Goal: Navigation & Orientation: Understand site structure

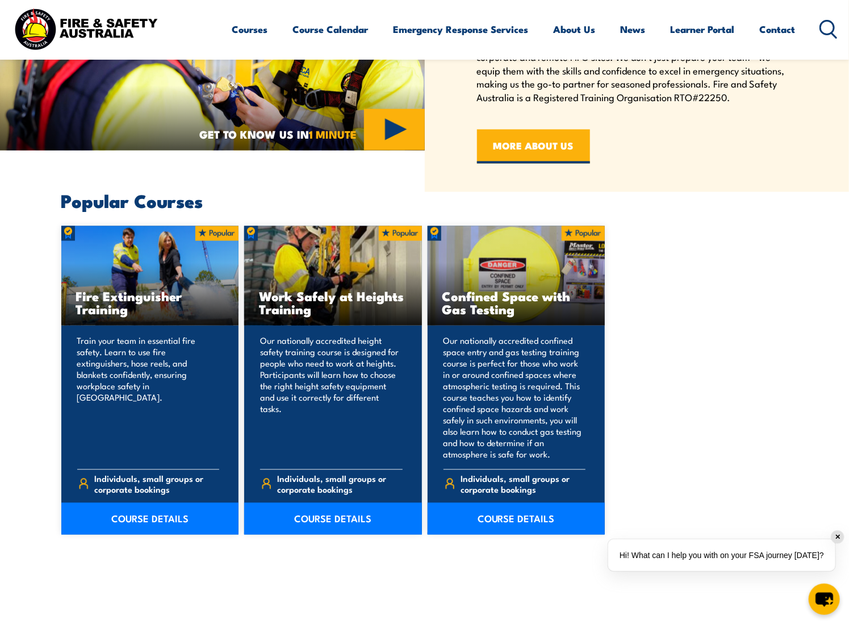
scroll to position [767, 0]
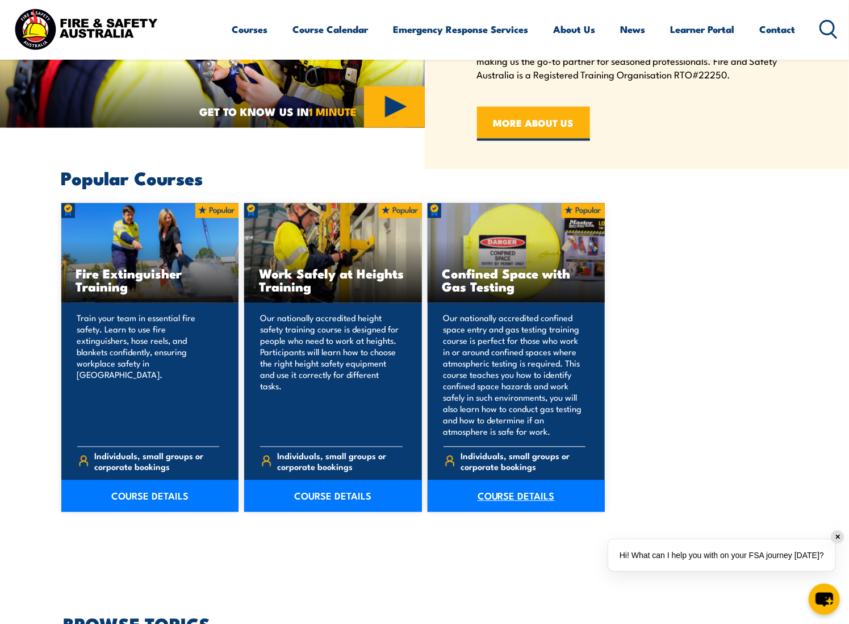
click at [521, 494] on link "COURSE DETAILS" at bounding box center [517, 496] width 178 height 32
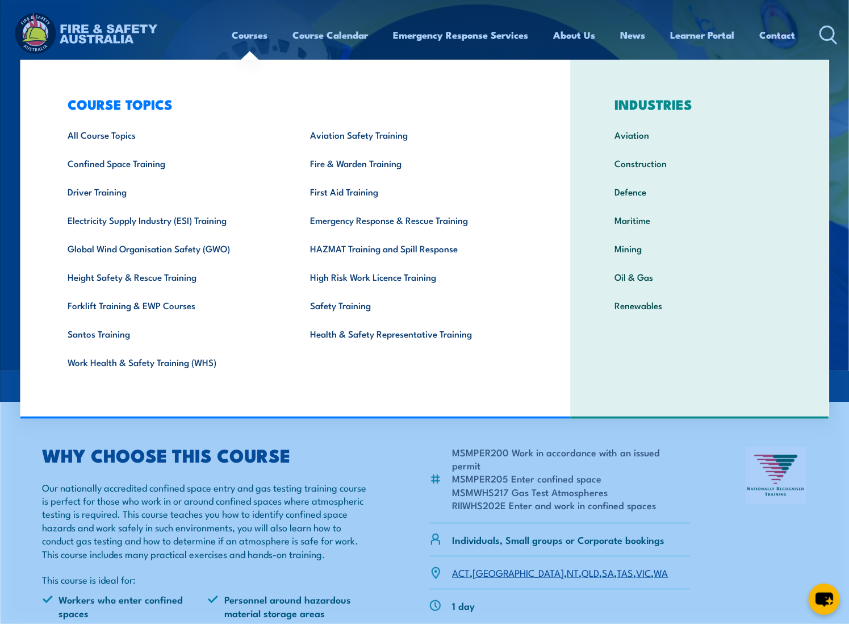
click at [245, 31] on link "Courses" at bounding box center [250, 35] width 36 height 30
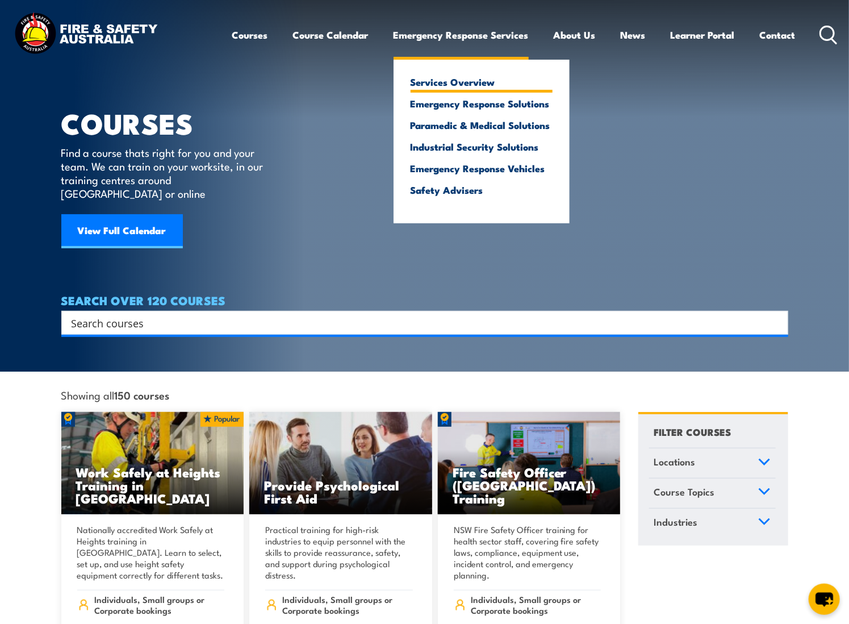
click at [458, 81] on link "Services Overview" at bounding box center [482, 82] width 142 height 10
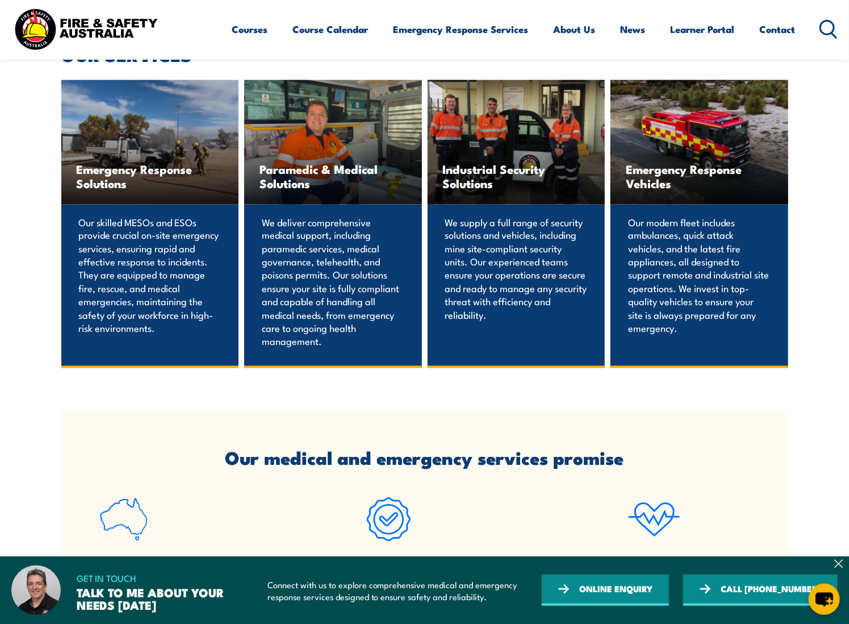
scroll to position [767, 0]
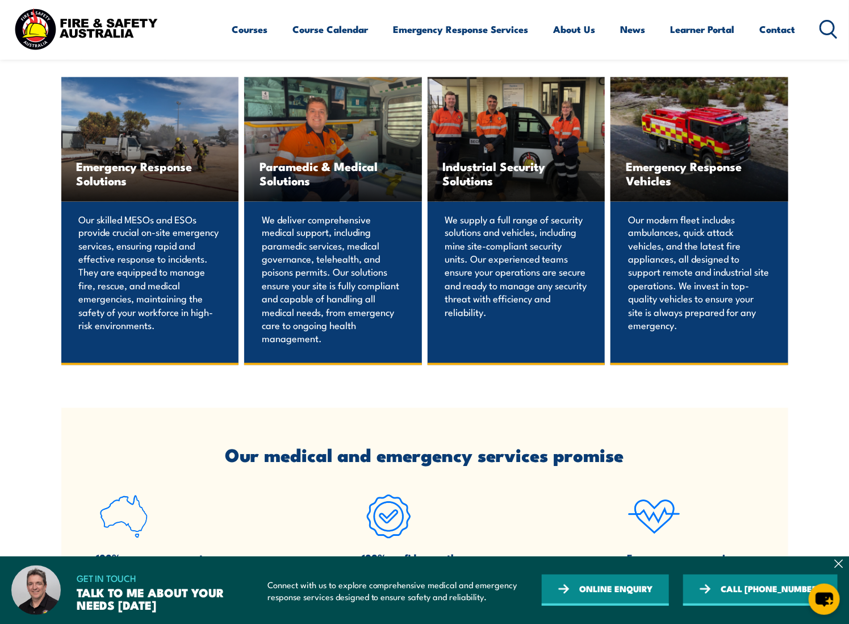
click at [325, 182] on div "Paramedic & Medical Solutions" at bounding box center [333, 139] width 178 height 124
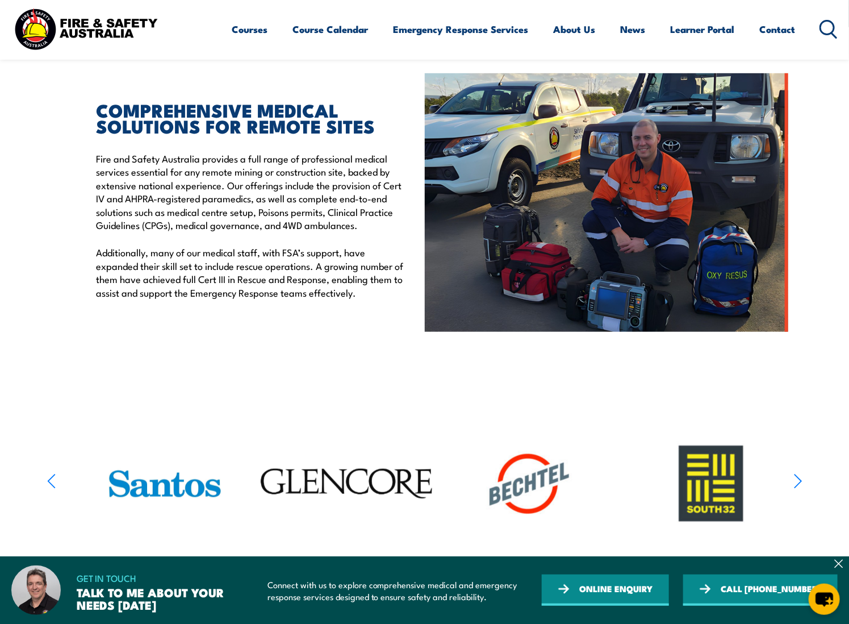
scroll to position [341, 0]
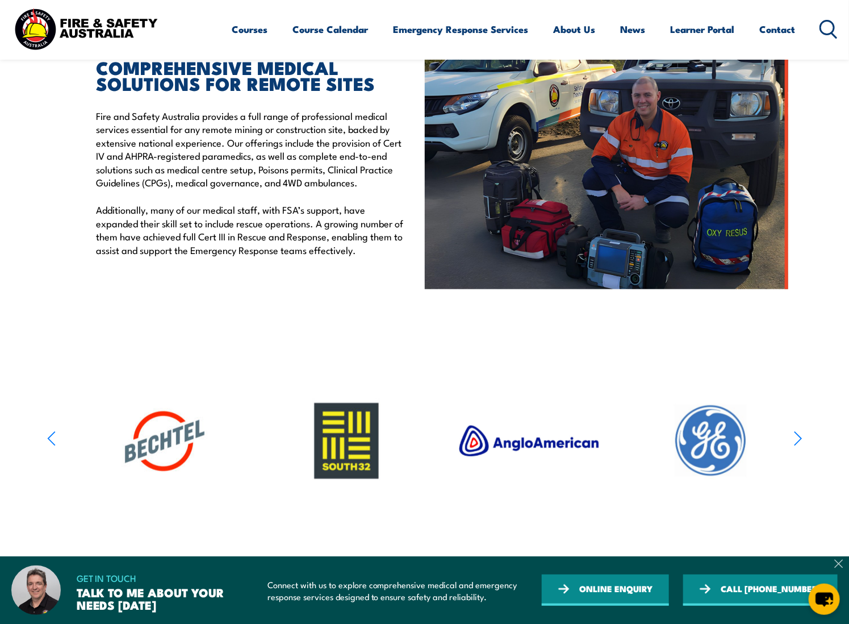
click at [840, 559] on icon at bounding box center [838, 563] width 9 height 9
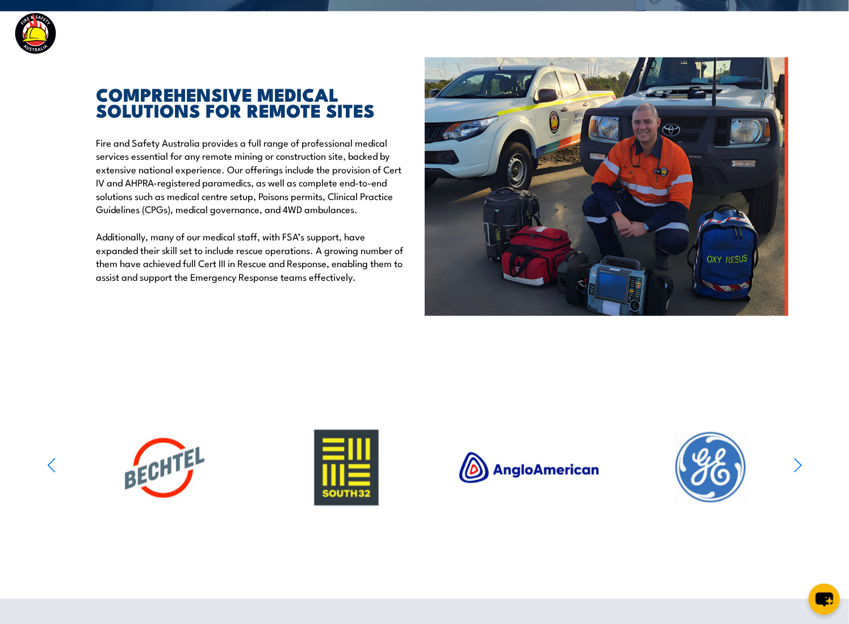
scroll to position [0, 0]
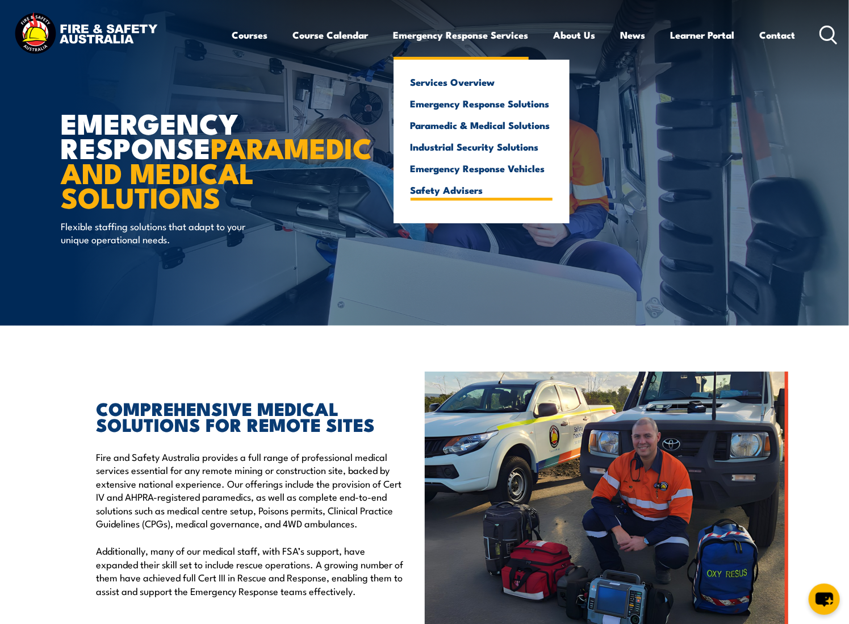
click at [452, 190] on link "Safety Advisers" at bounding box center [482, 190] width 142 height 10
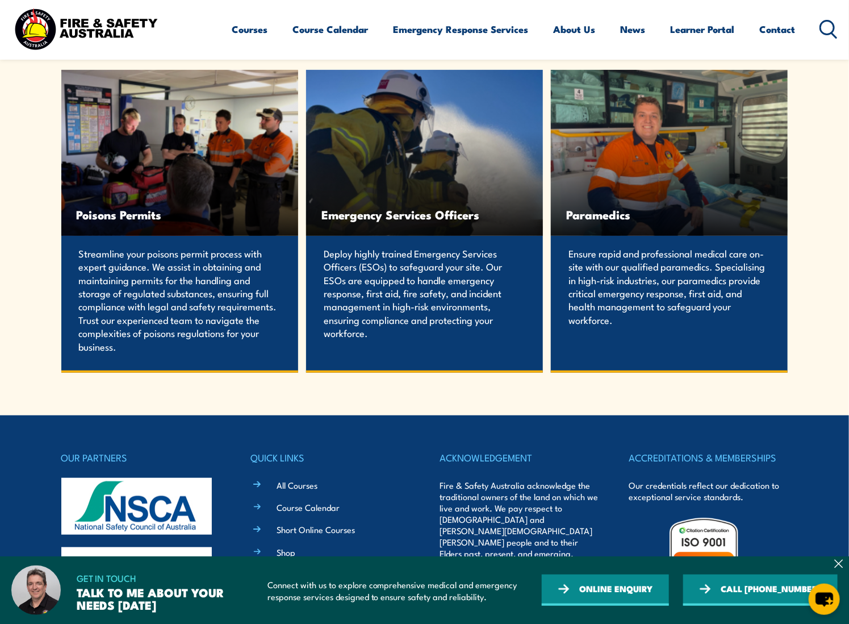
scroll to position [2354, 0]
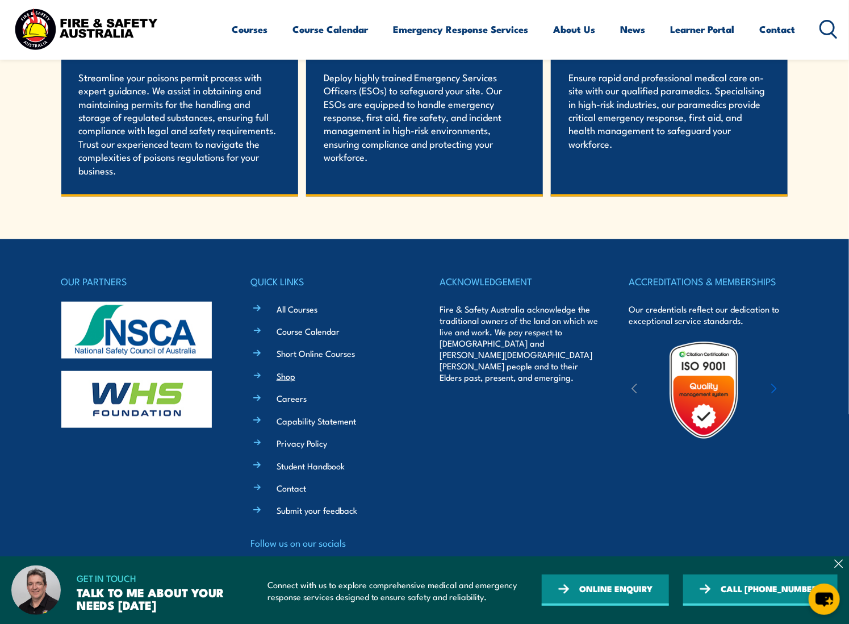
click at [287, 375] on link "Shop" at bounding box center [286, 376] width 19 height 12
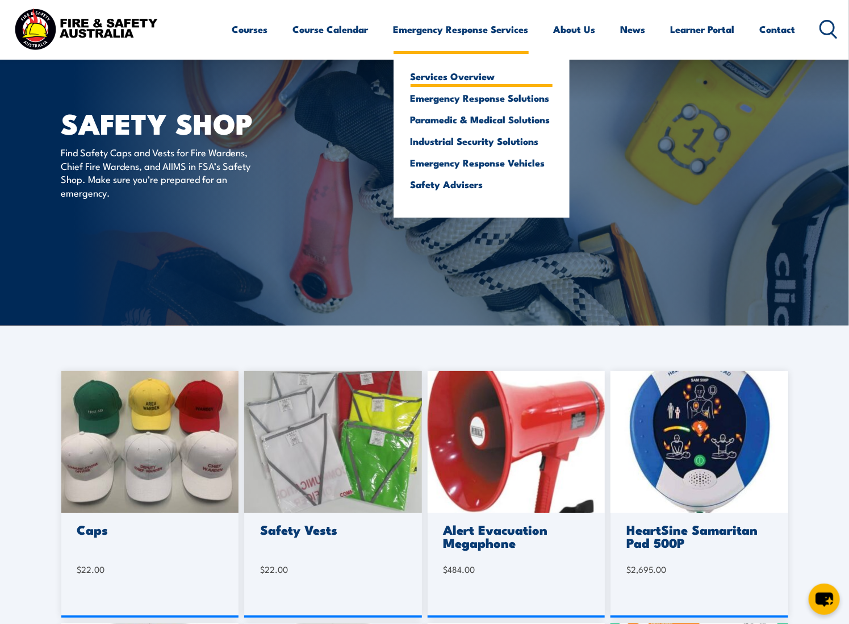
click at [456, 76] on link "Services Overview" at bounding box center [482, 76] width 142 height 10
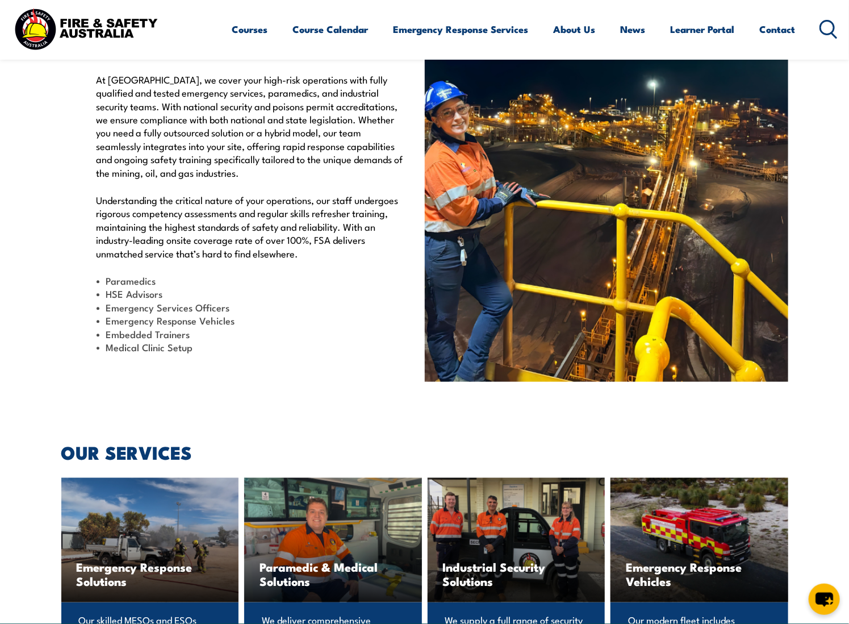
scroll to position [341, 0]
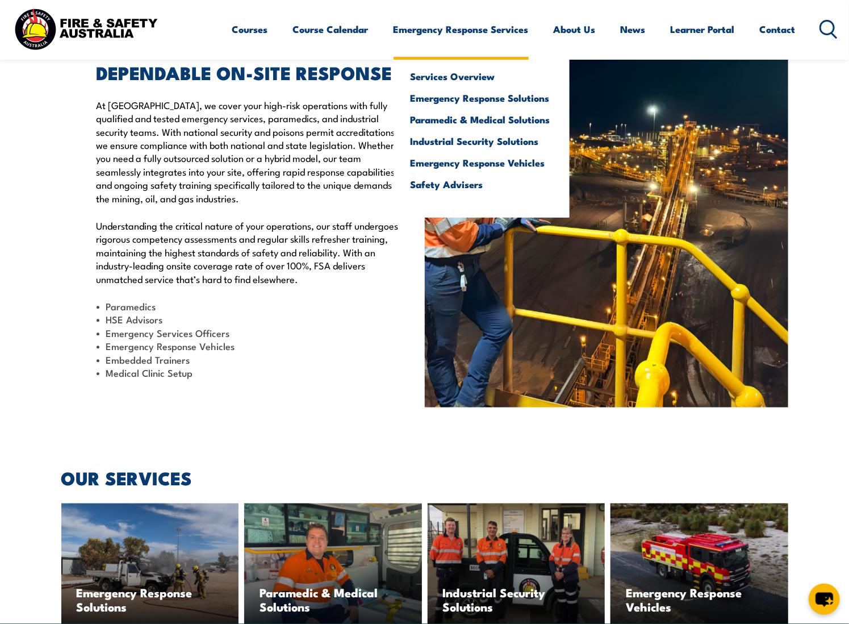
click at [432, 31] on link "Emergency Response Services" at bounding box center [461, 29] width 135 height 30
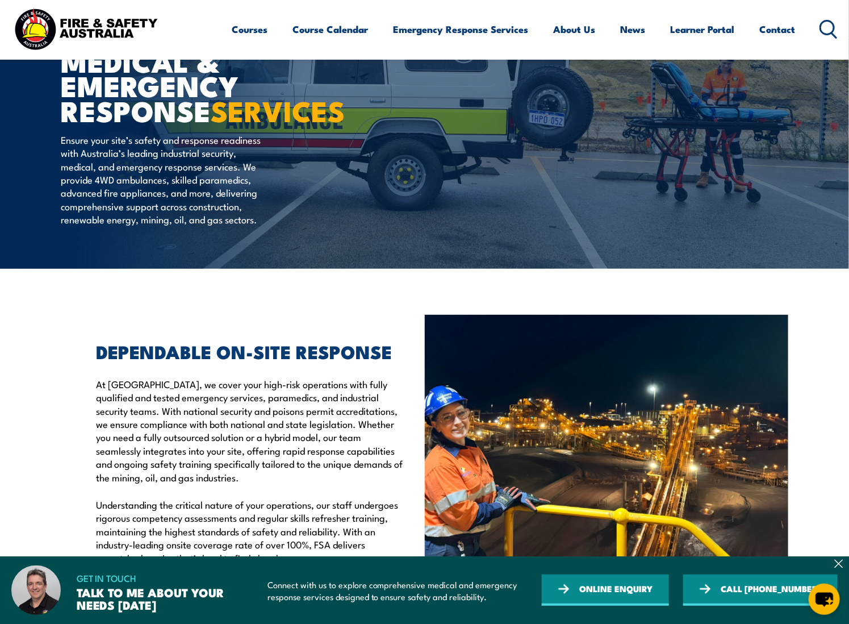
scroll to position [85, 0]
